Goal: Navigation & Orientation: Find specific page/section

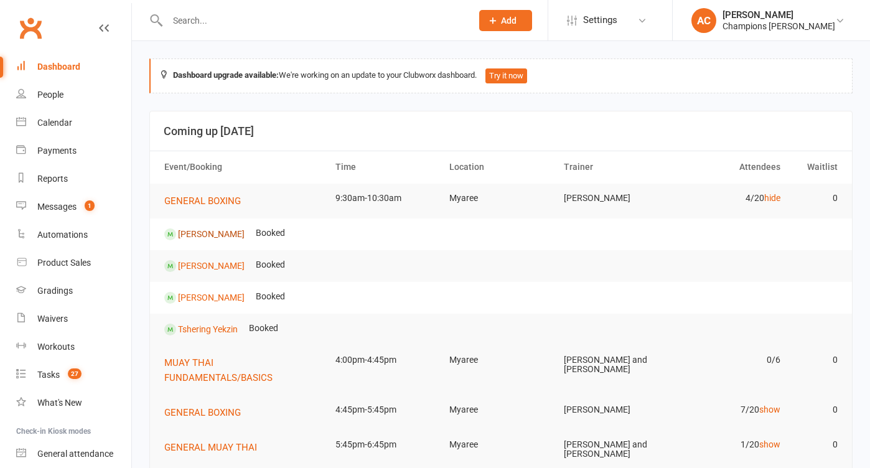
click at [207, 231] on link "[PERSON_NAME]" at bounding box center [211, 233] width 67 height 10
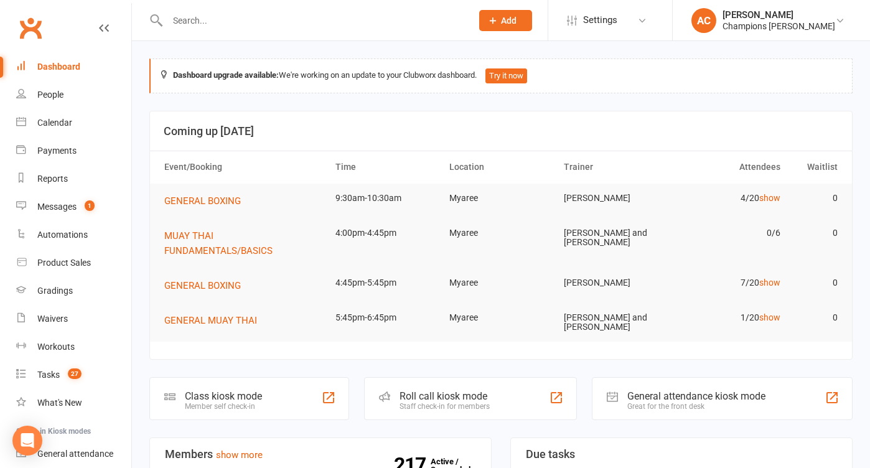
click at [757, 197] on td "4/20 show" at bounding box center [729, 198] width 114 height 29
click at [764, 197] on link "show" at bounding box center [769, 198] width 21 height 10
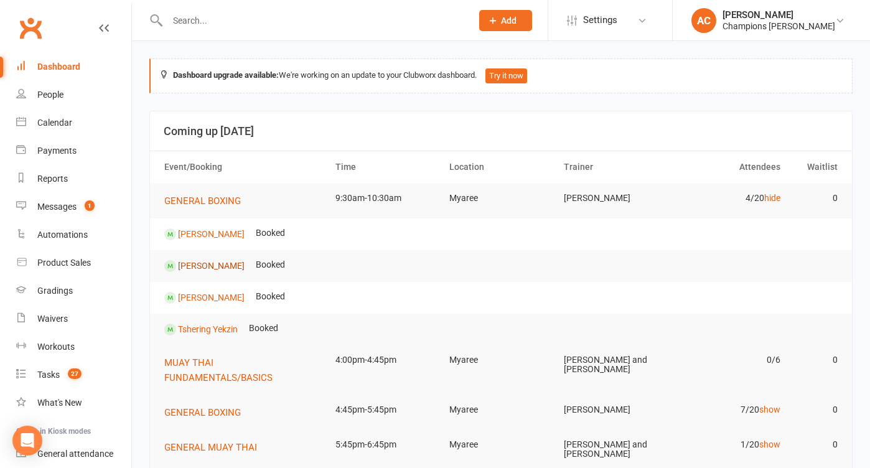
click at [213, 263] on link "[PERSON_NAME]" at bounding box center [211, 265] width 67 height 10
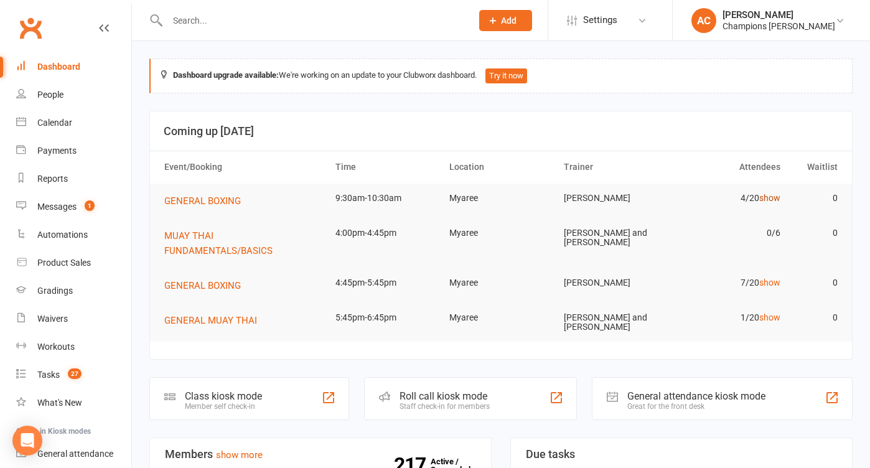
click at [765, 200] on link "show" at bounding box center [769, 198] width 21 height 10
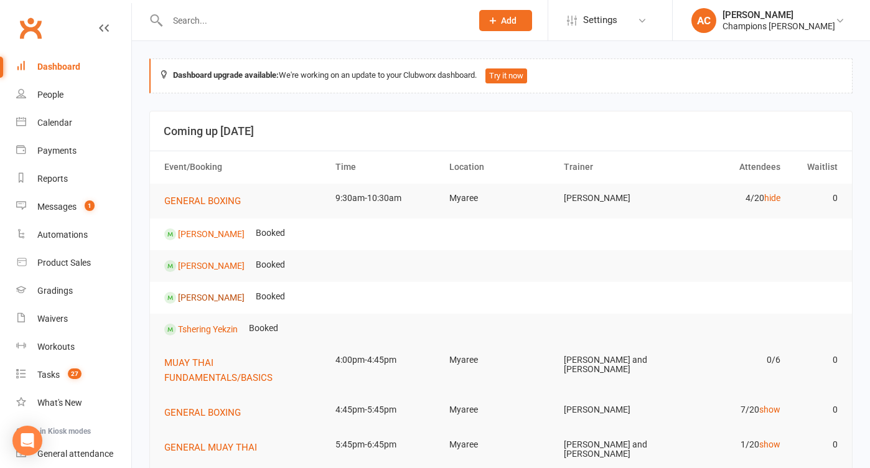
click at [190, 301] on link "[PERSON_NAME]" at bounding box center [211, 297] width 67 height 10
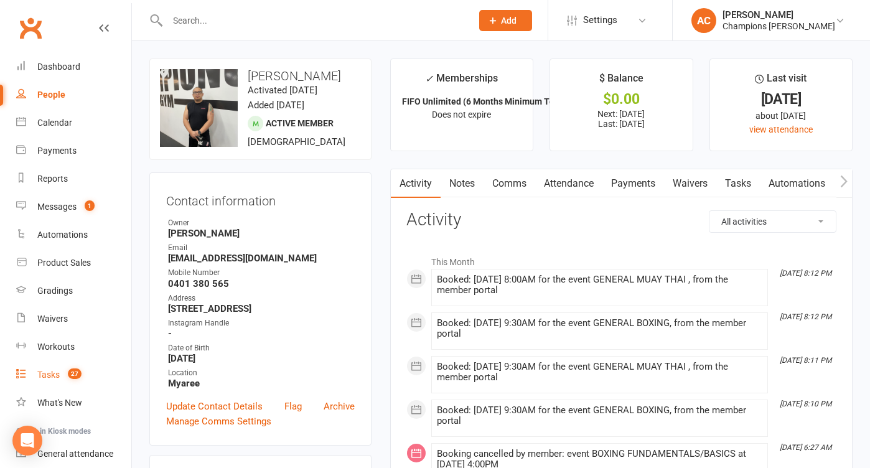
click at [77, 377] on span "27" at bounding box center [75, 373] width 14 height 11
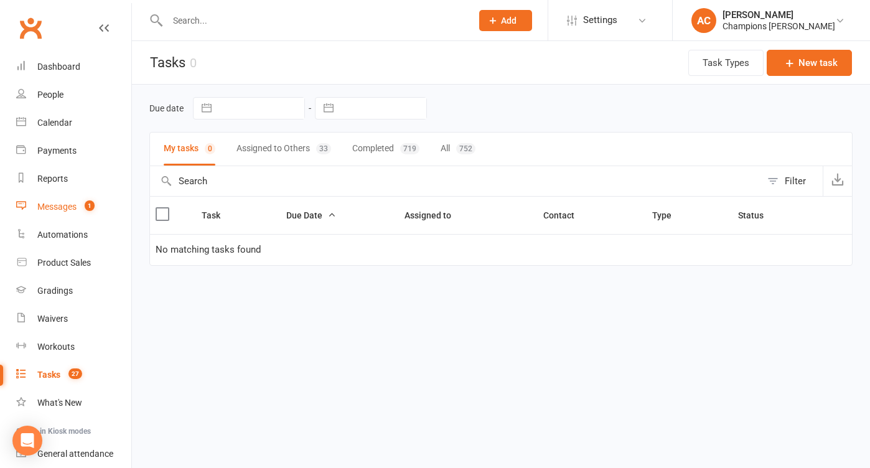
click at [70, 208] on div "Messages" at bounding box center [56, 207] width 39 height 10
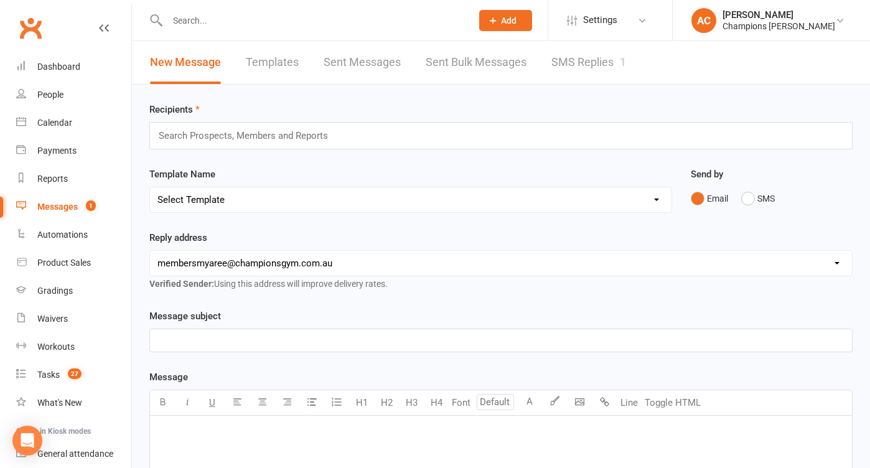
click at [614, 75] on link "SMS Replies 1" at bounding box center [588, 62] width 75 height 43
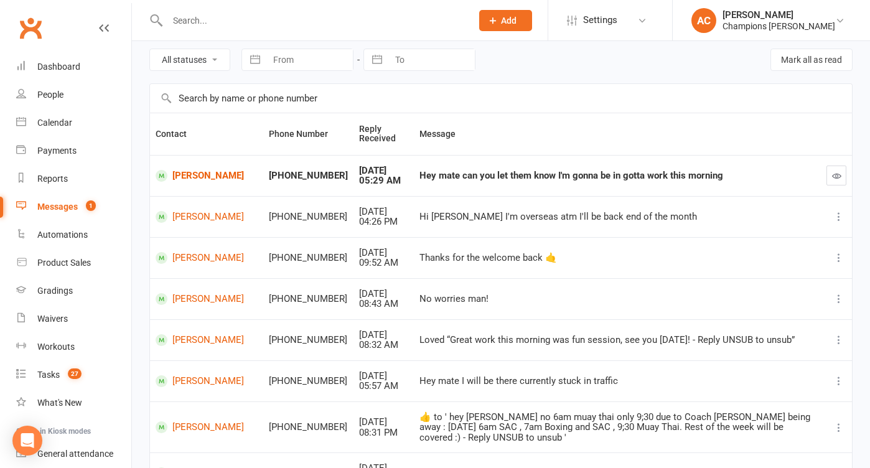
scroll to position [51, 0]
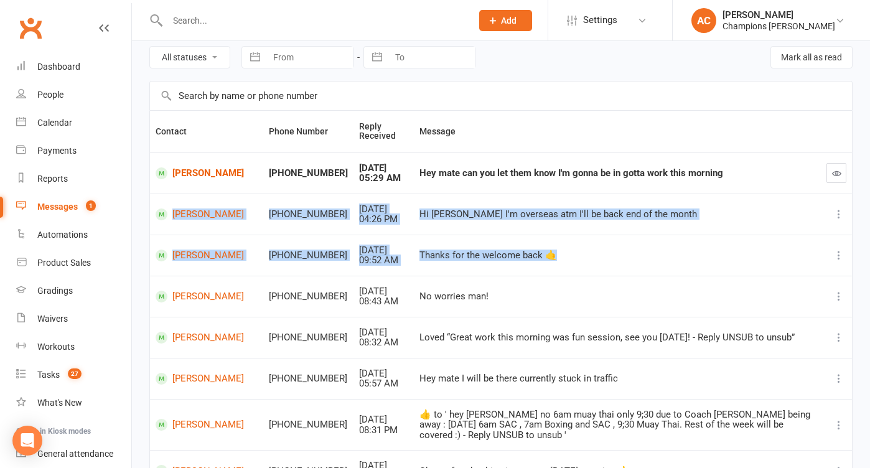
drag, startPoint x: 469, startPoint y: 261, endPoint x: 197, endPoint y: 190, distance: 280.4
click at [215, 197] on tbody "[PERSON_NAME] +61407881984 [DATE] 05:29 AM Hey mate can you let them know I'm g…" at bounding box center [501, 362] width 702 height 421
click at [80, 111] on link "Calendar" at bounding box center [73, 123] width 115 height 28
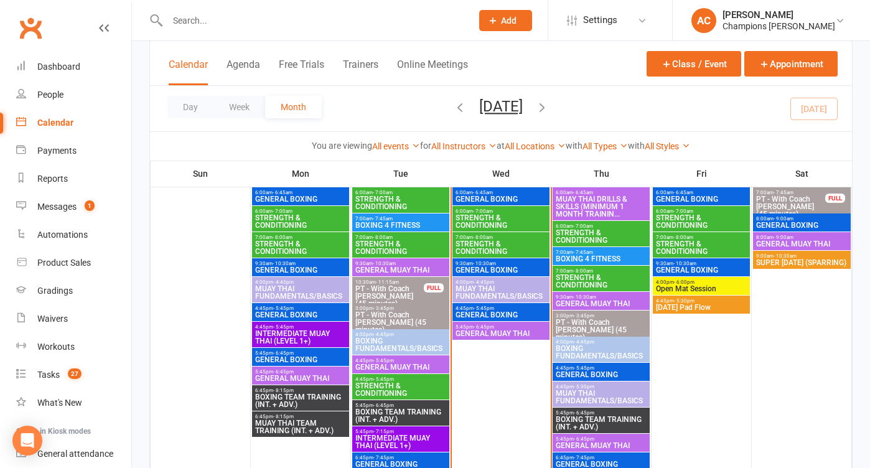
scroll to position [814, 0]
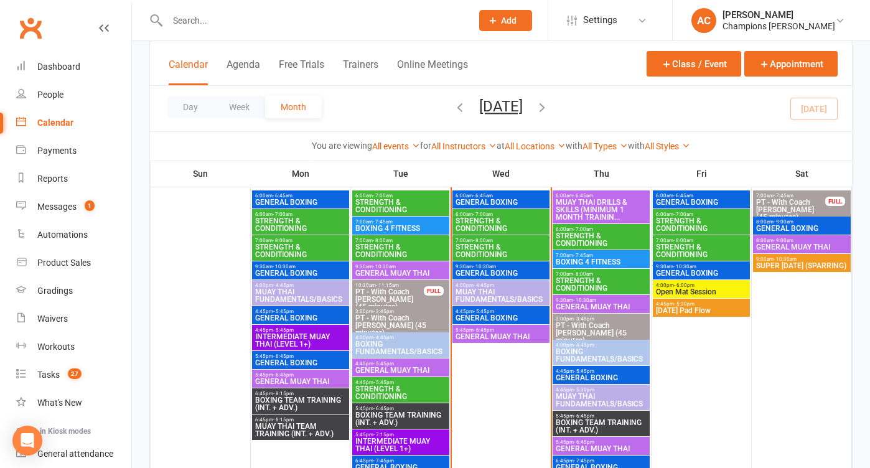
click at [488, 268] on div "9:30am - 10:30am GENERAL BOXING" at bounding box center [500, 270] width 97 height 18
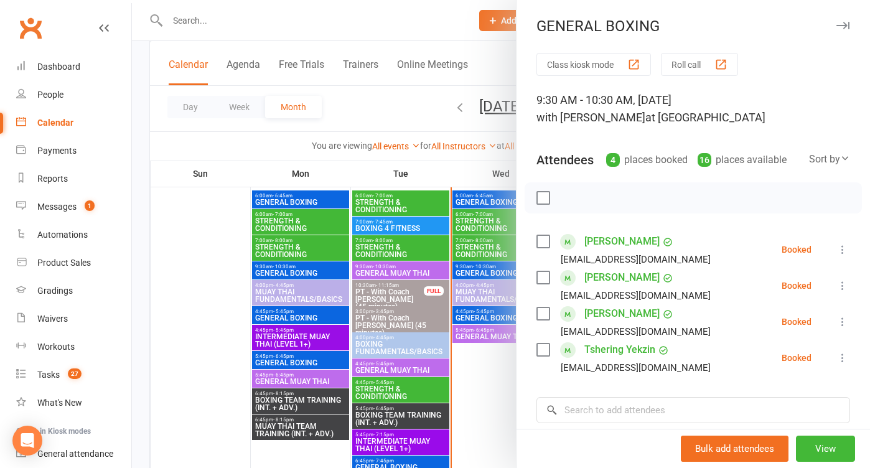
click at [385, 106] on div at bounding box center [501, 234] width 738 height 468
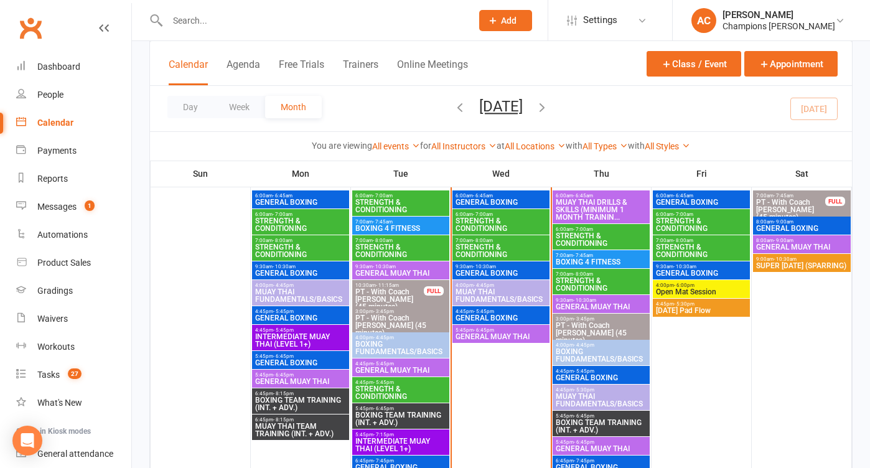
click at [515, 317] on span "GENERAL BOXING" at bounding box center [501, 317] width 92 height 7
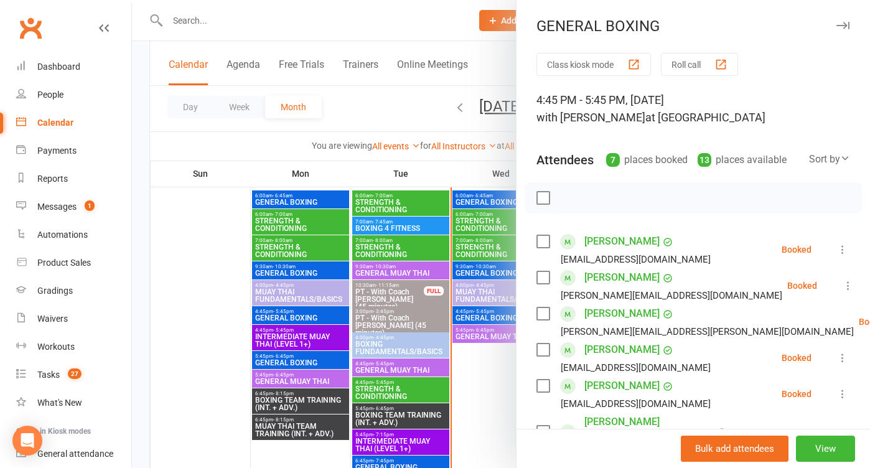
click at [382, 86] on div at bounding box center [501, 234] width 738 height 468
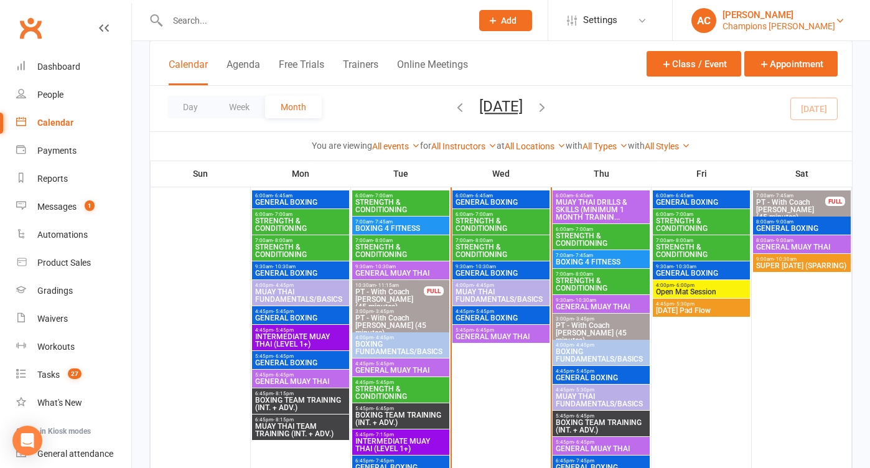
click at [819, 23] on div "Champions [PERSON_NAME]" at bounding box center [778, 26] width 113 height 11
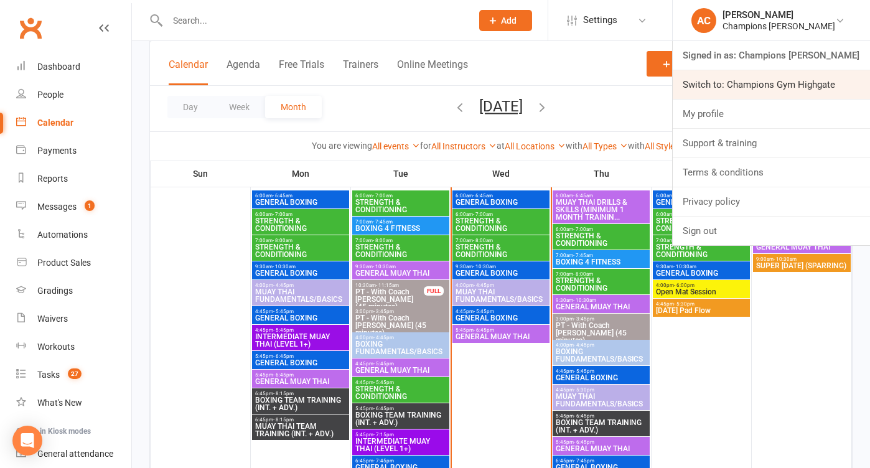
click at [768, 83] on link "Switch to: Champions Gym Highgate" at bounding box center [771, 84] width 197 height 29
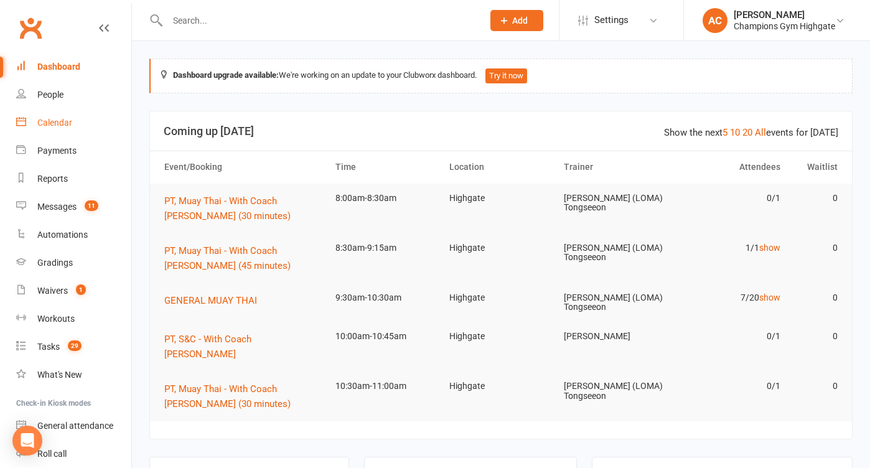
click at [58, 127] on div "Calendar" at bounding box center [54, 123] width 35 height 10
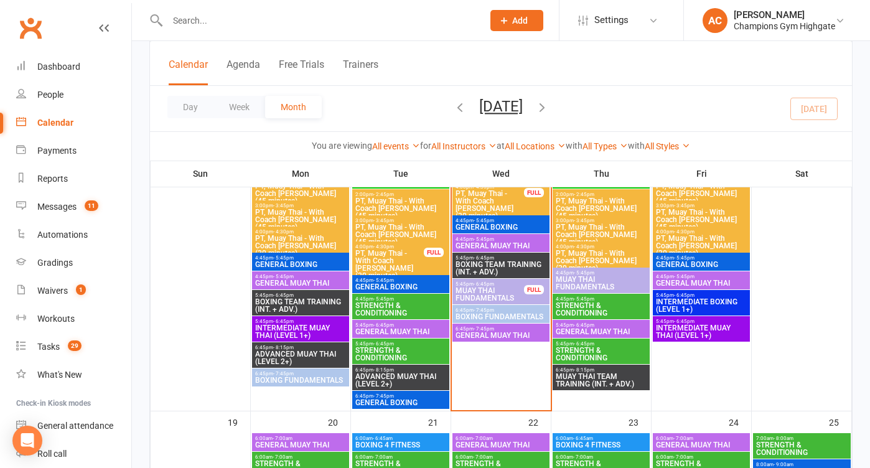
scroll to position [1588, 0]
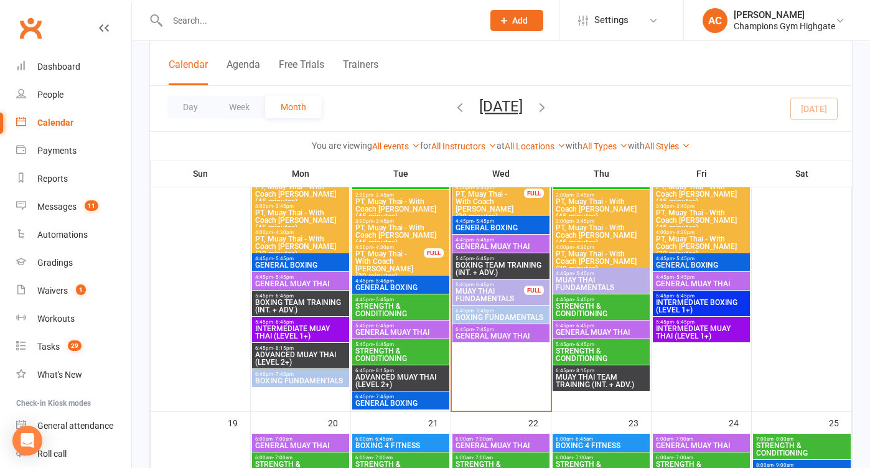
click at [505, 224] on span "GENERAL BOXING" at bounding box center [501, 227] width 92 height 7
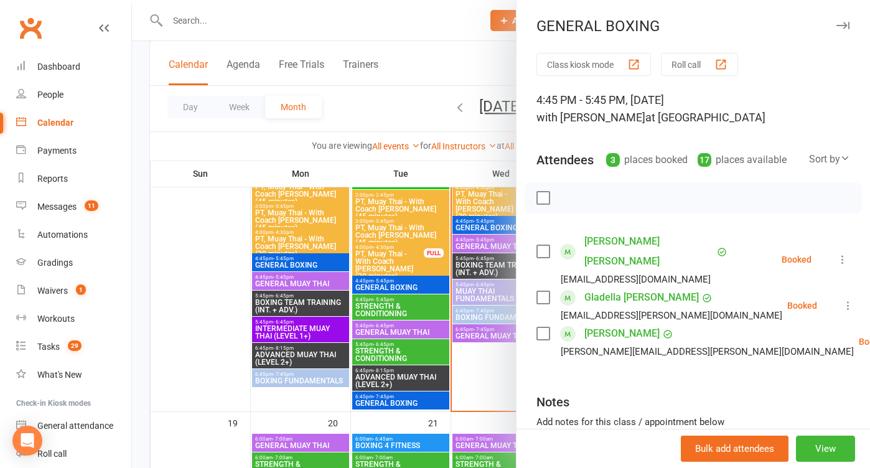
click at [448, 310] on div at bounding box center [501, 234] width 738 height 468
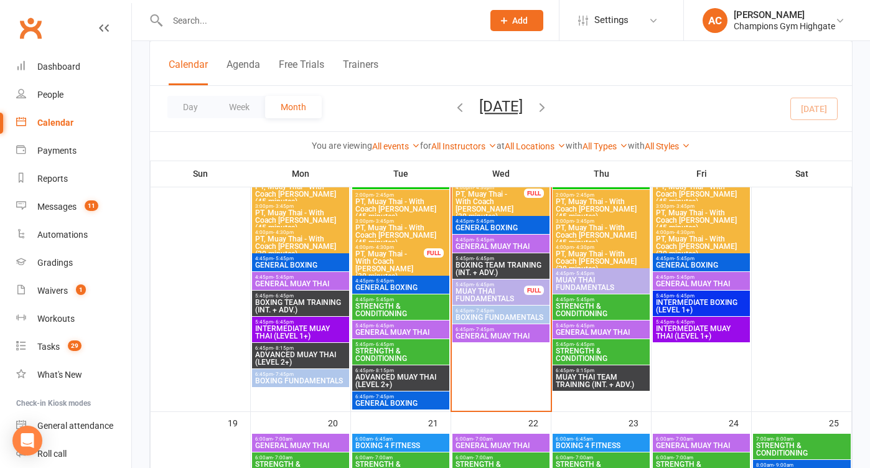
click at [473, 261] on span "BOXING TEAM TRAINING (INT. + ADV.)" at bounding box center [501, 268] width 92 height 15
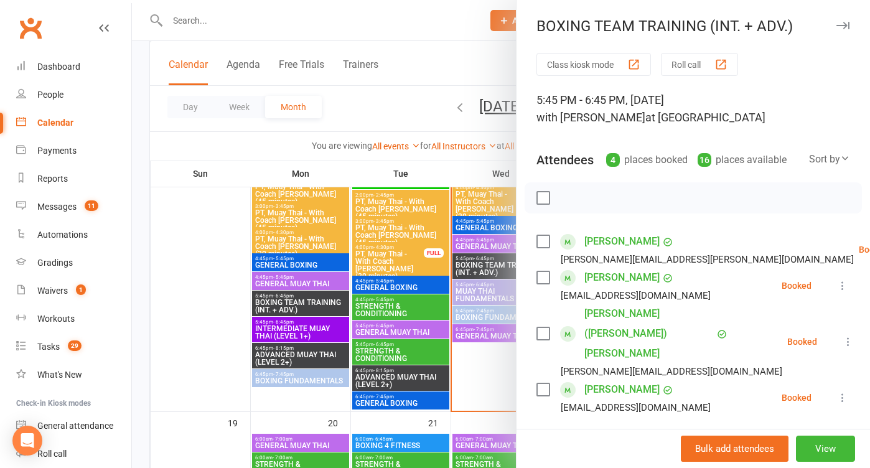
click at [460, 363] on div at bounding box center [501, 234] width 738 height 468
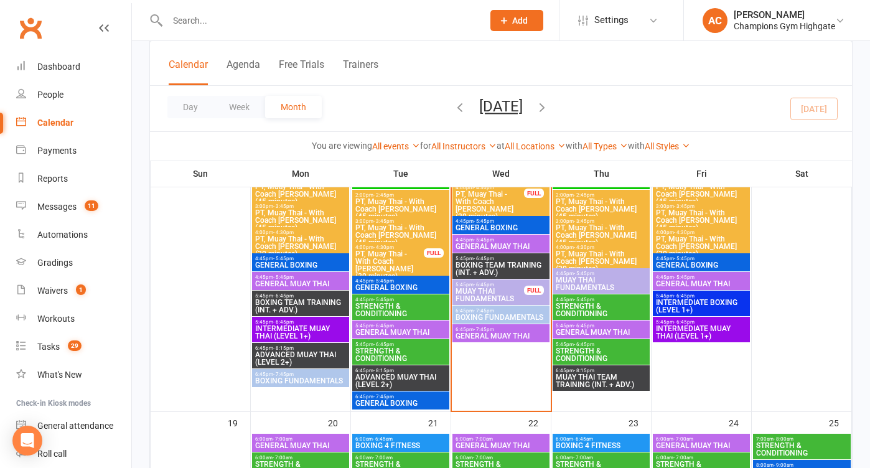
click at [487, 319] on span "BOXING FUNDAMENTALS" at bounding box center [501, 317] width 92 height 7
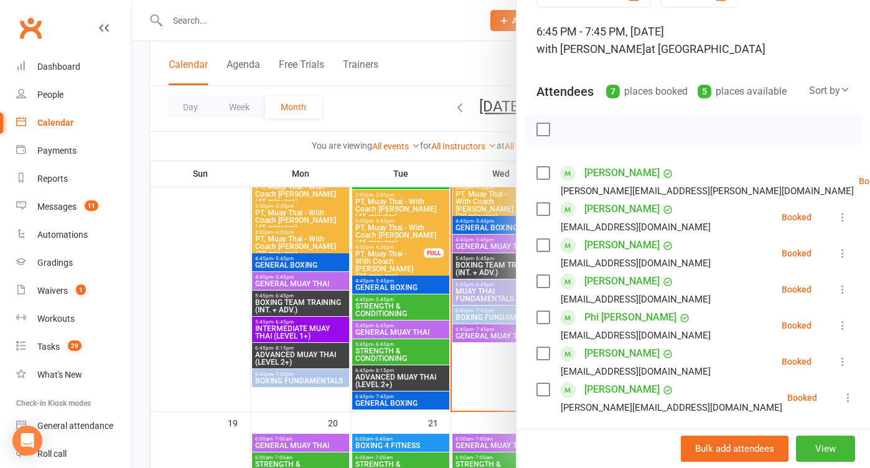
scroll to position [86, 0]
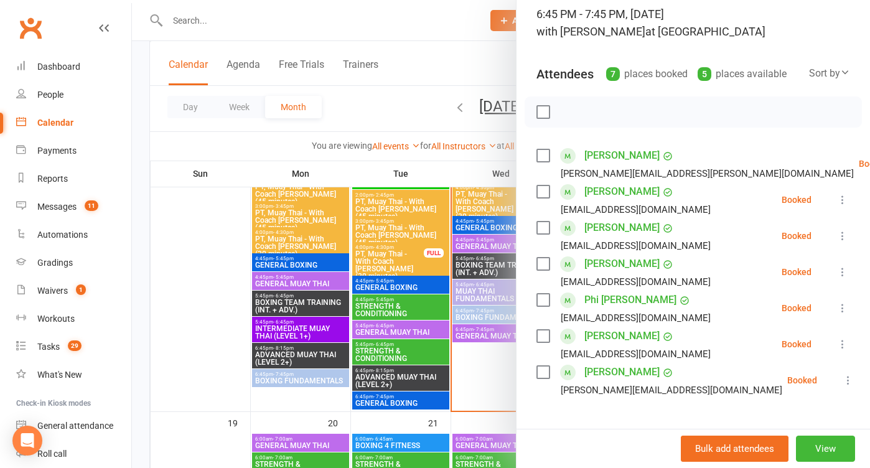
click at [468, 381] on div at bounding box center [501, 234] width 738 height 468
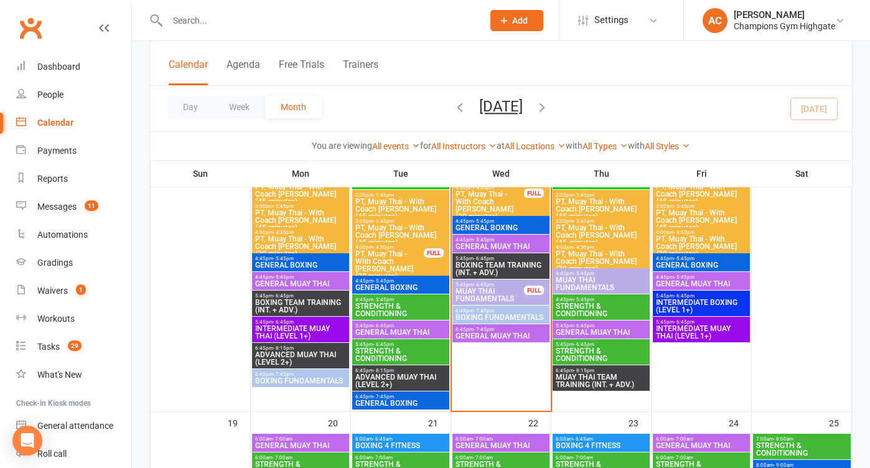
click at [502, 266] on span "BOXING TEAM TRAINING (INT. + ADV.)" at bounding box center [501, 268] width 92 height 15
